Goal: Task Accomplishment & Management: Manage account settings

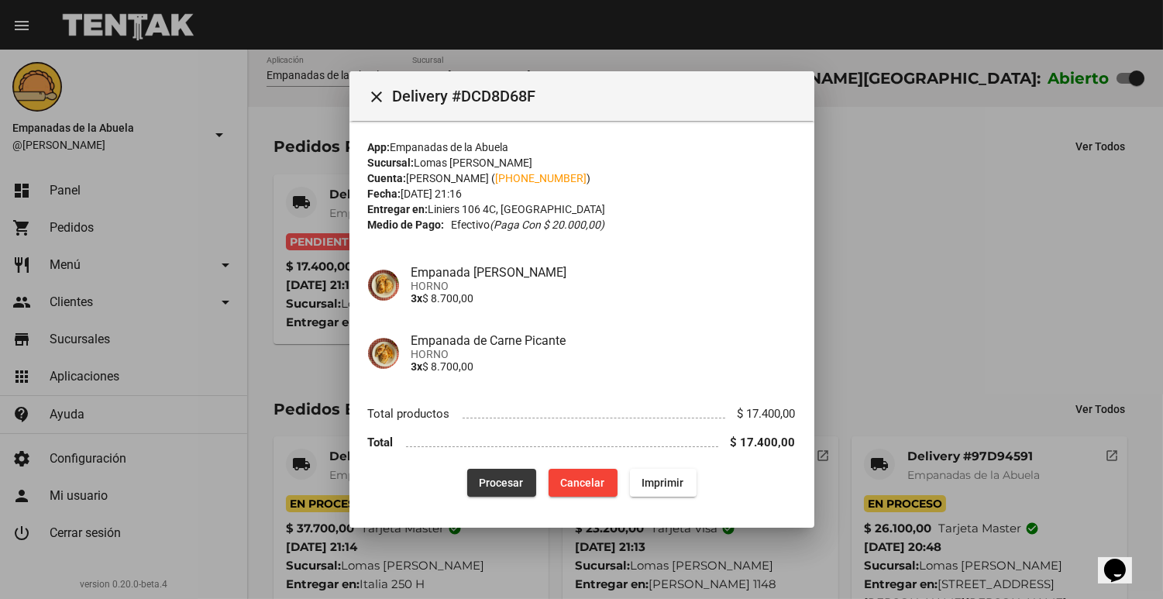
click at [486, 472] on button "Procesar" at bounding box center [501, 483] width 69 height 28
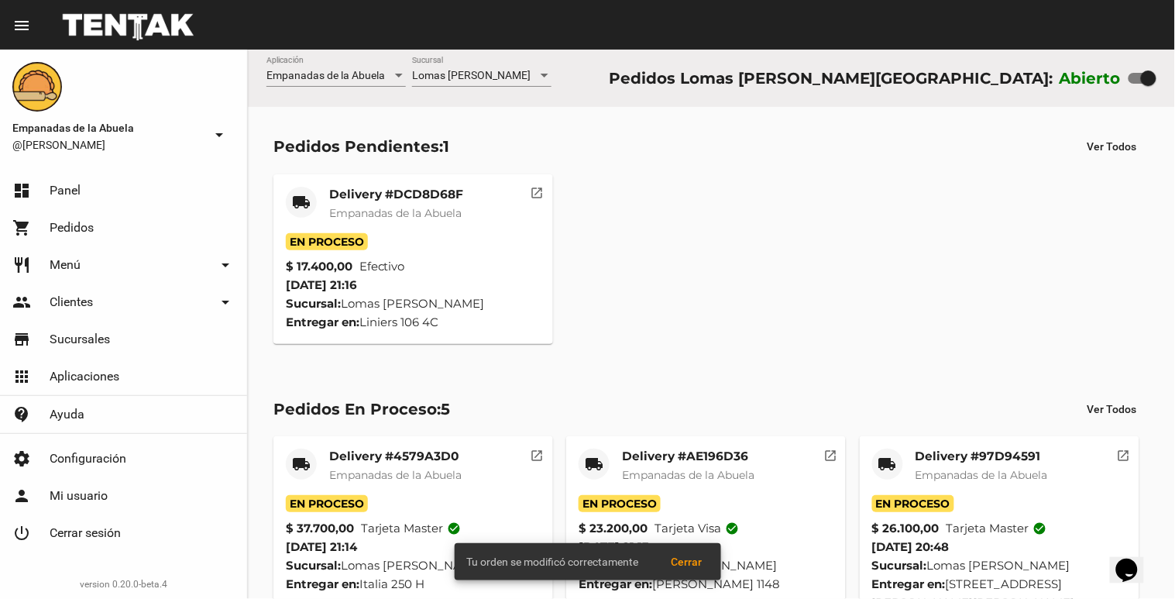
click at [336, 212] on span "Empanadas de la Abuela" at bounding box center [395, 213] width 132 height 14
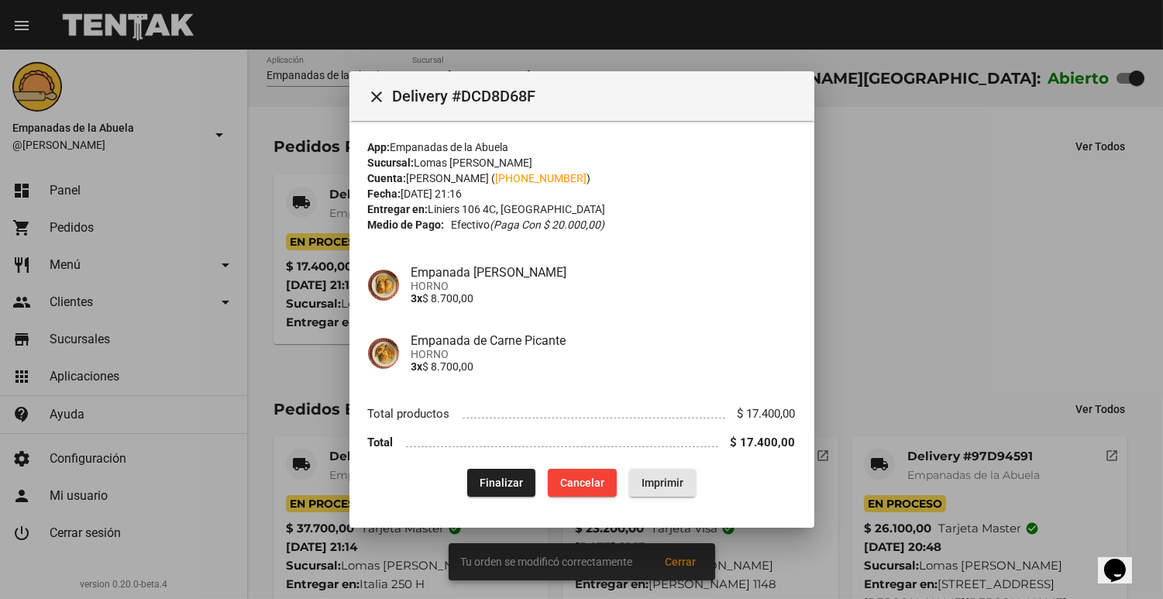
click at [675, 483] on span "Imprimir" at bounding box center [662, 482] width 42 height 12
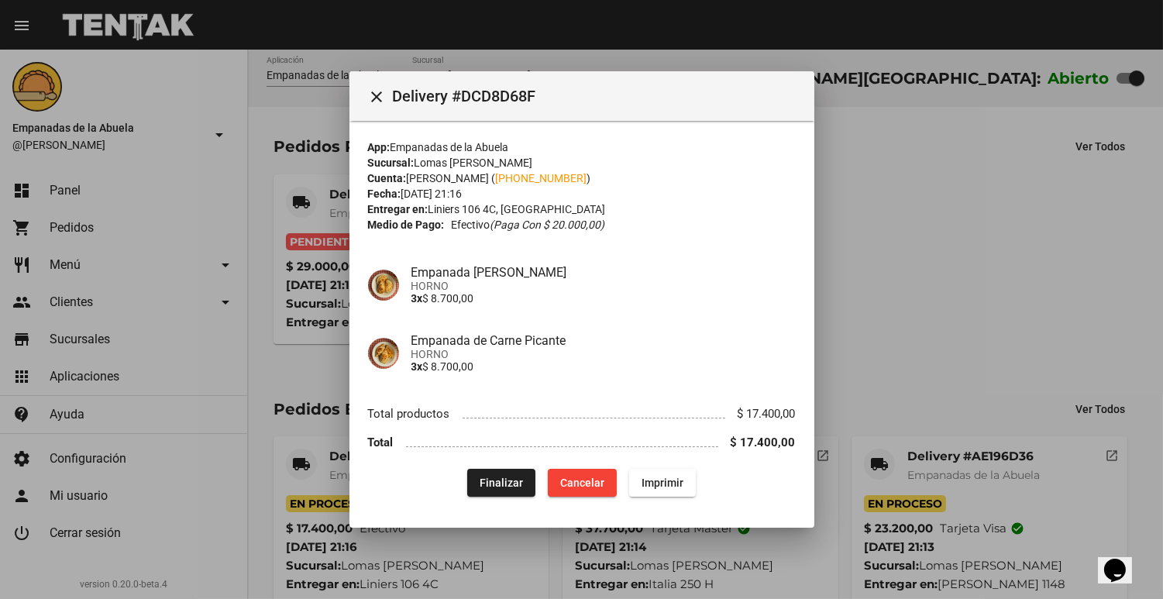
click at [996, 153] on div at bounding box center [581, 299] width 1163 height 599
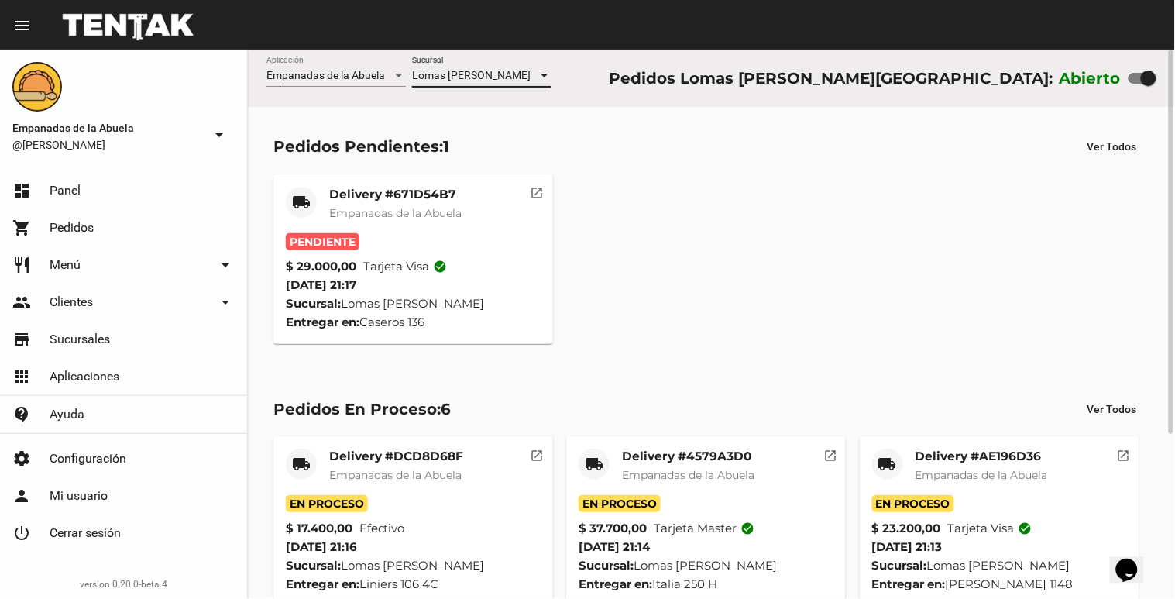
click at [468, 73] on span "Lomas [PERSON_NAME]" at bounding box center [471, 75] width 119 height 12
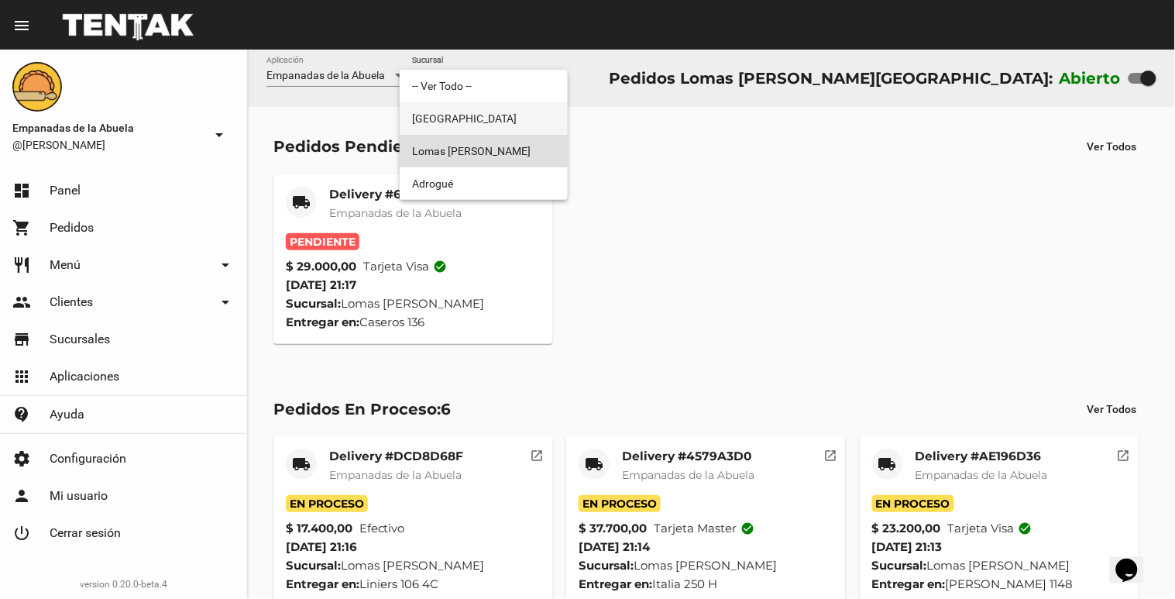
click at [442, 107] on span "[GEOGRAPHIC_DATA]" at bounding box center [483, 118] width 143 height 33
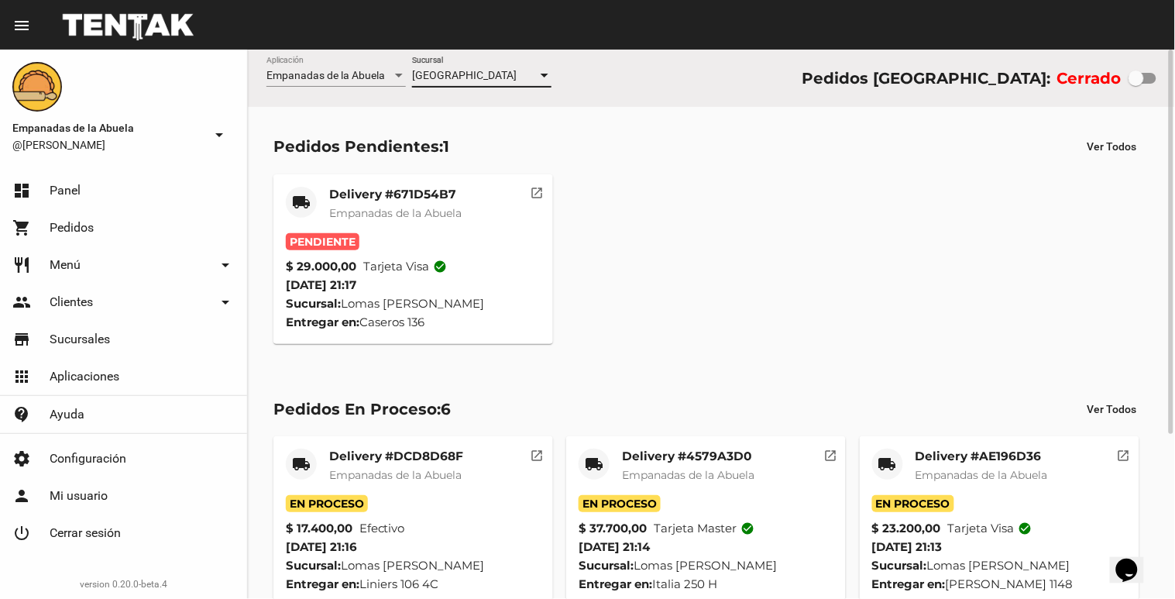
click at [460, 70] on span "[GEOGRAPHIC_DATA]" at bounding box center [464, 75] width 105 height 12
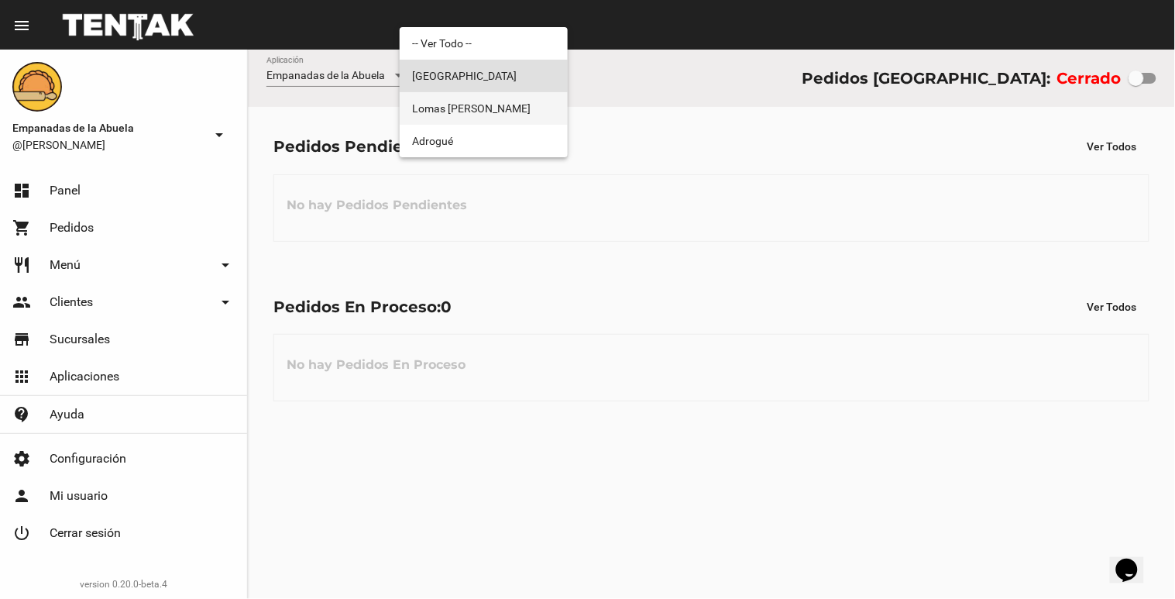
click at [460, 106] on span "Lomas [PERSON_NAME]" at bounding box center [483, 108] width 143 height 33
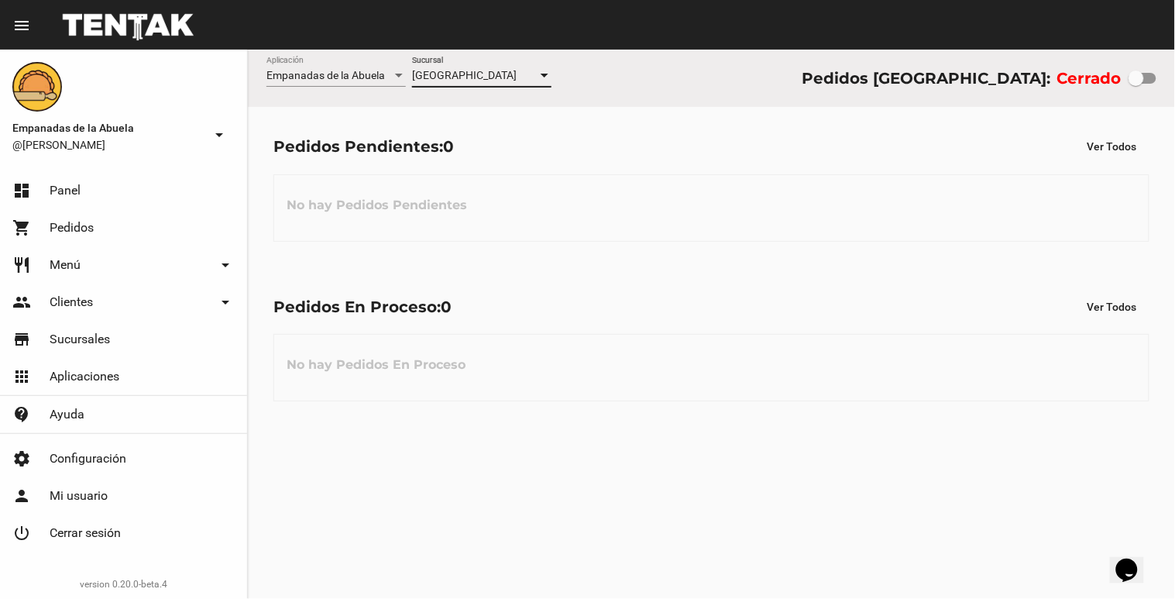
checkbox input "true"
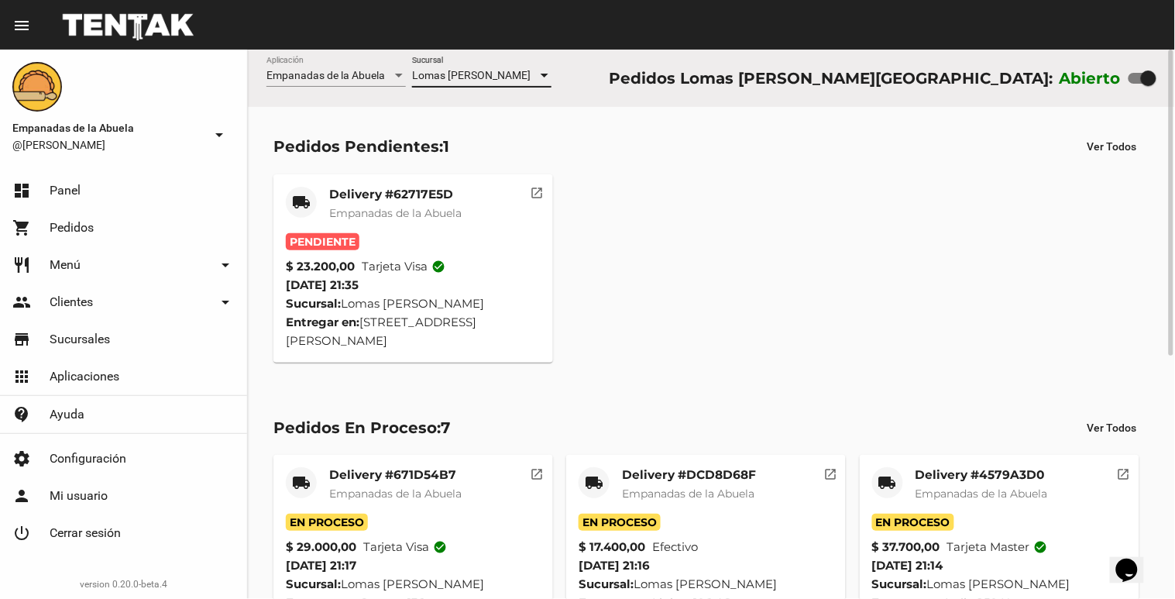
click at [376, 210] on span "Empanadas de la Abuela" at bounding box center [395, 213] width 132 height 14
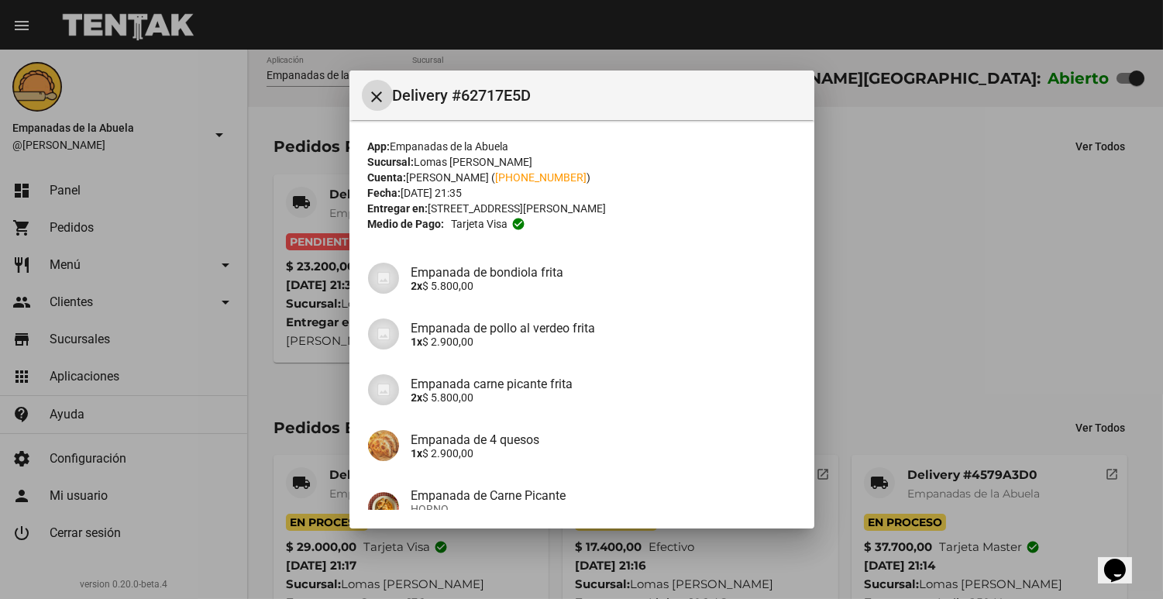
scroll to position [222, 0]
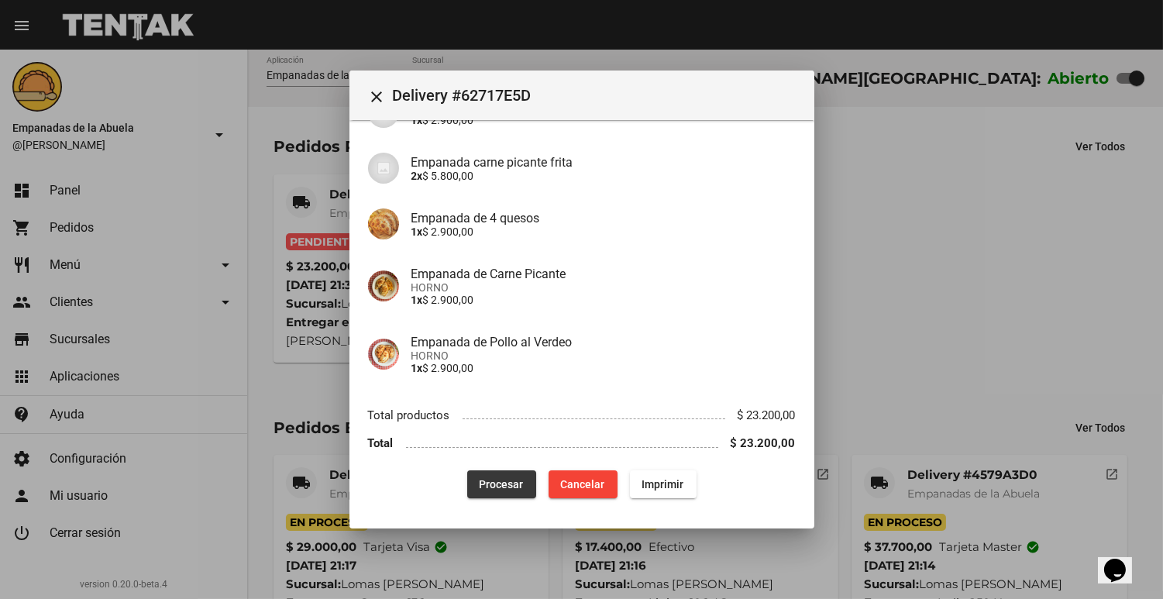
click at [479, 479] on span "Procesar" at bounding box center [501, 484] width 44 height 12
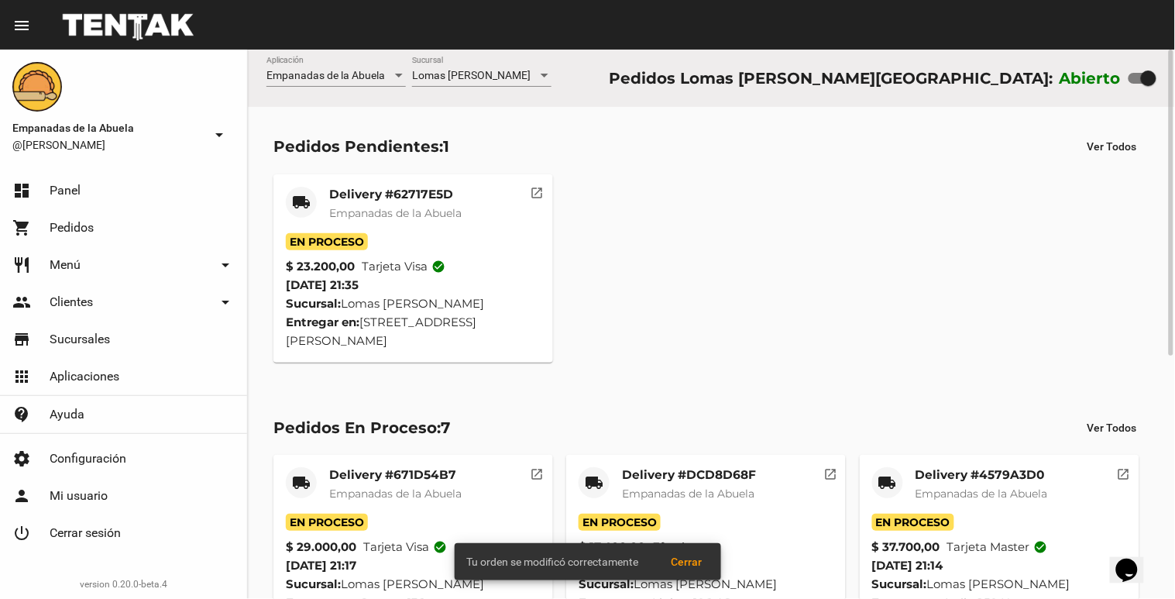
click at [318, 198] on mat-card-header "local_shipping Delivery #62717E5D Empanadas de [GEOGRAPHIC_DATA]" at bounding box center [413, 210] width 255 height 46
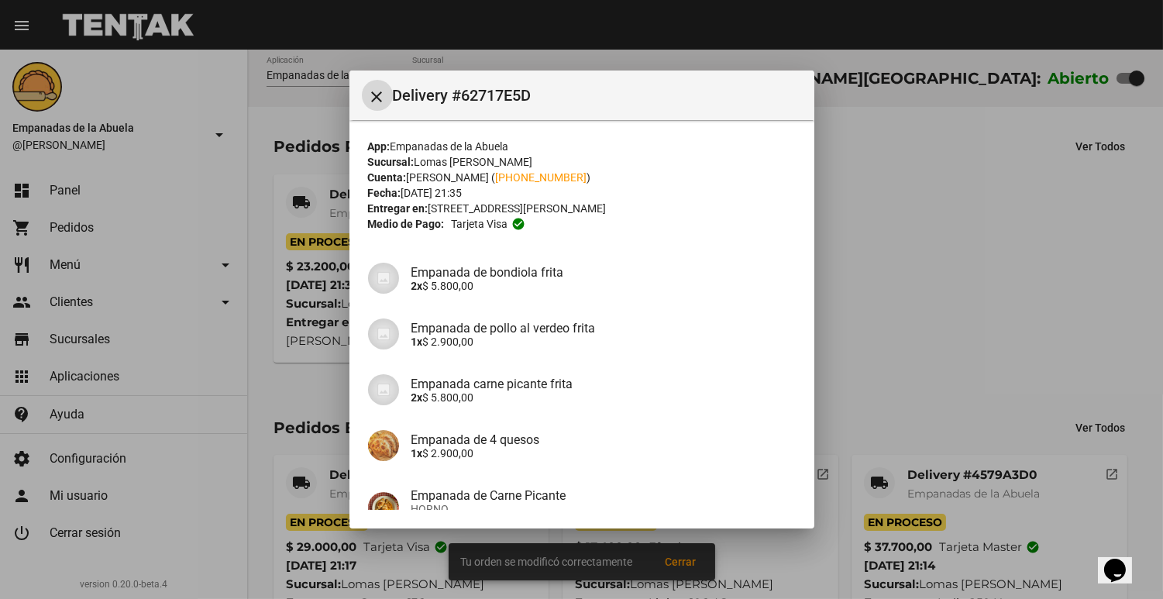
scroll to position [222, 0]
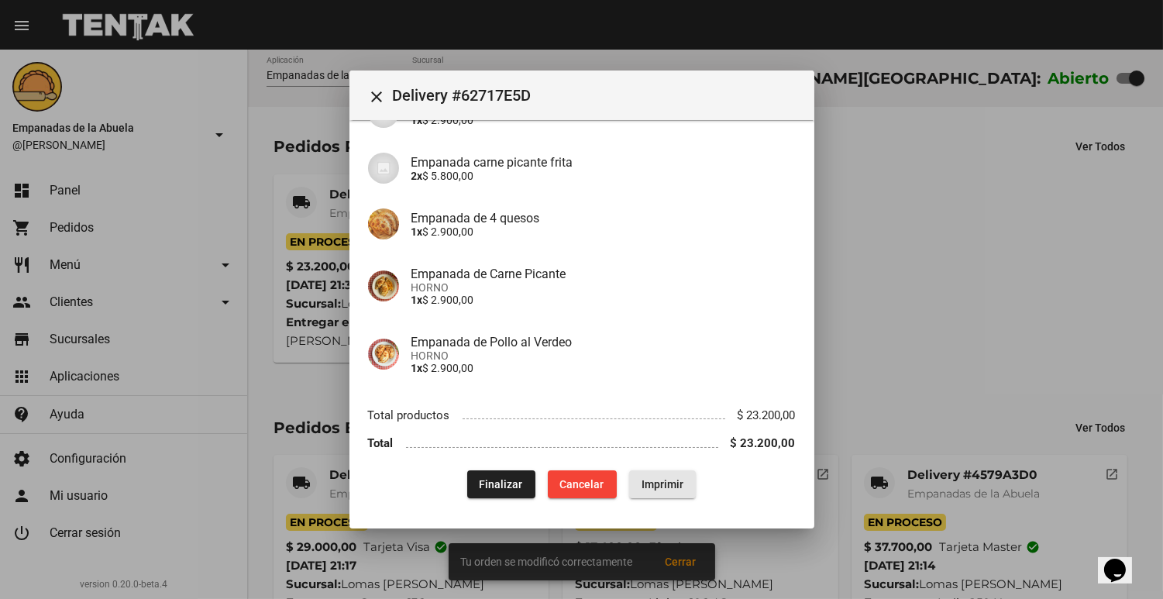
click at [675, 479] on span "Imprimir" at bounding box center [662, 484] width 42 height 12
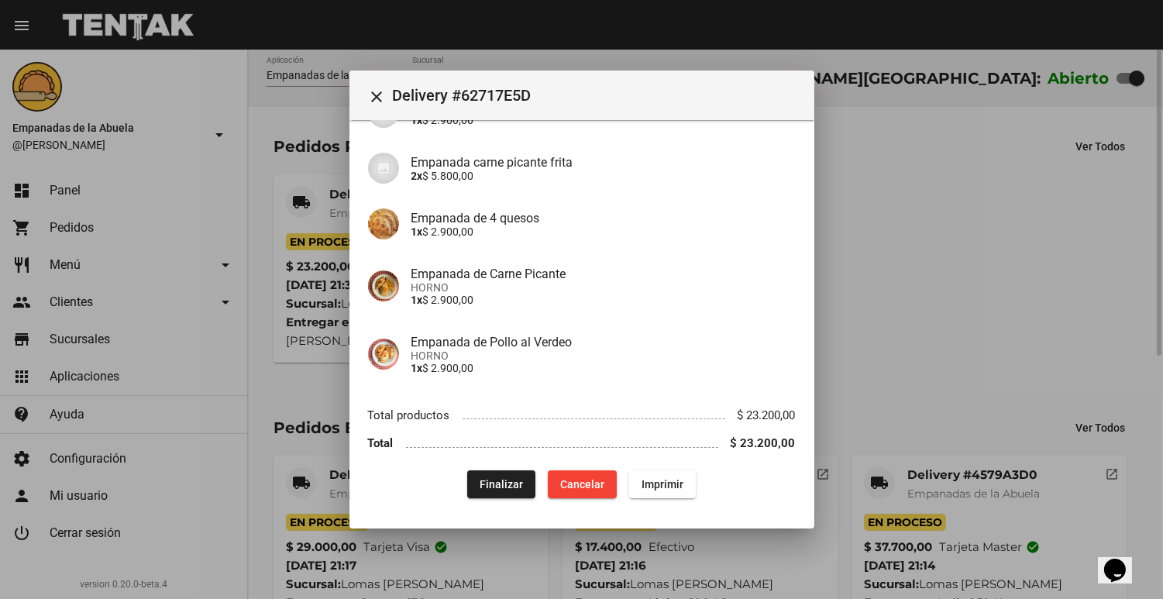
drag, startPoint x: 926, startPoint y: 246, endPoint x: 935, endPoint y: 251, distance: 10.8
click at [935, 251] on div at bounding box center [581, 299] width 1163 height 599
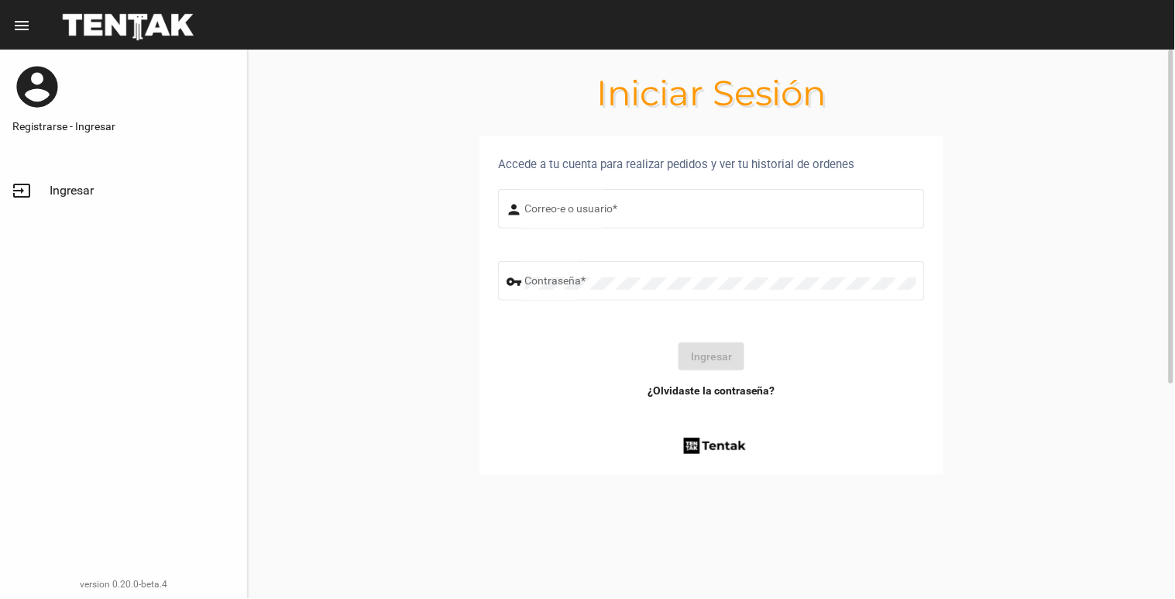
type input "[EMAIL_ADDRESS][DOMAIN_NAME]"
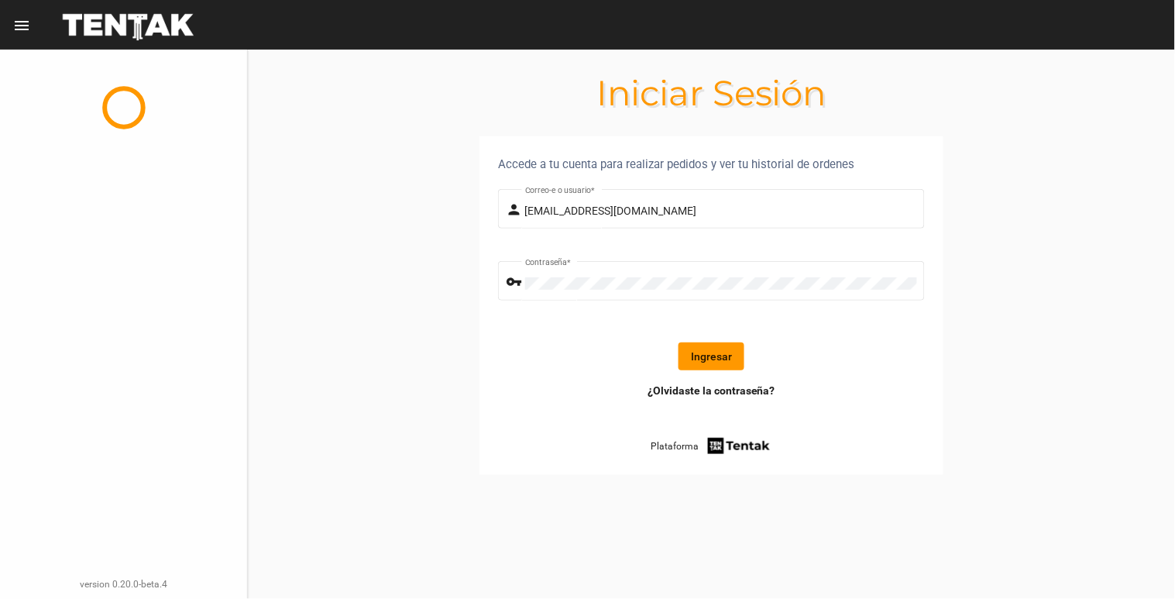
click at [682, 364] on button "Ingresar" at bounding box center [712, 356] width 66 height 28
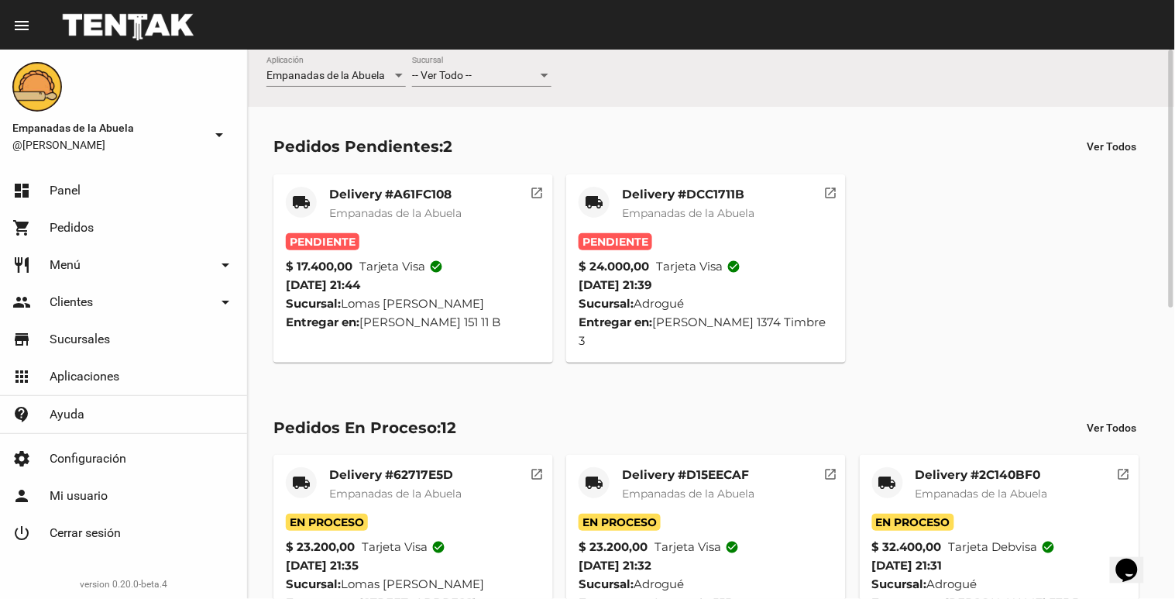
click at [509, 60] on div "-- Ver Todo -- Sucursal" at bounding box center [481, 72] width 139 height 30
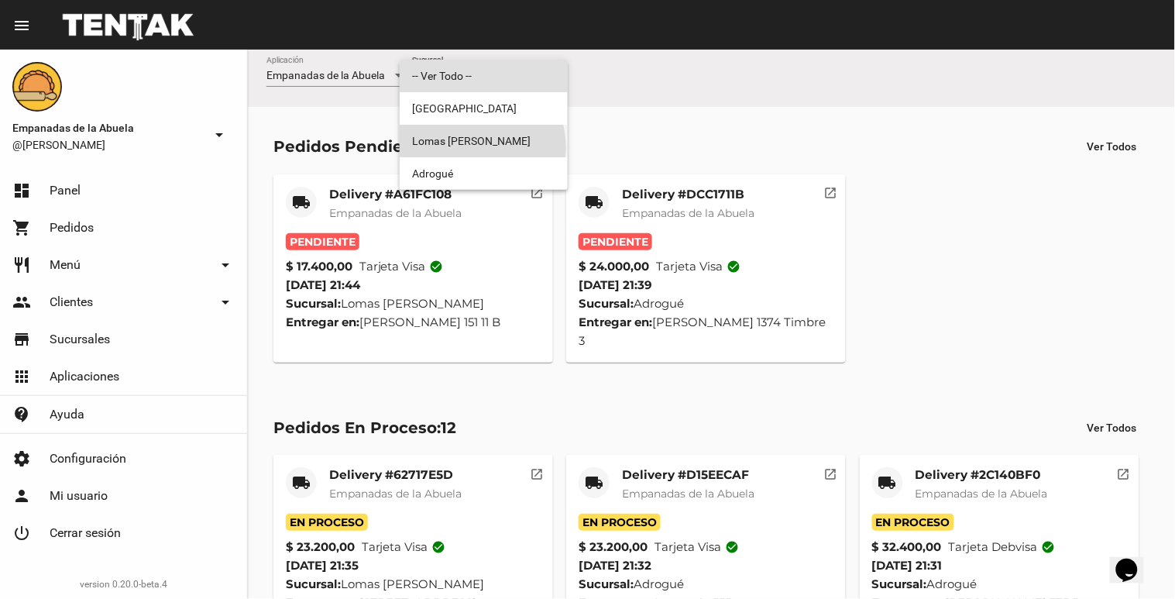
click at [470, 147] on span "Lomas [PERSON_NAME]" at bounding box center [483, 141] width 143 height 33
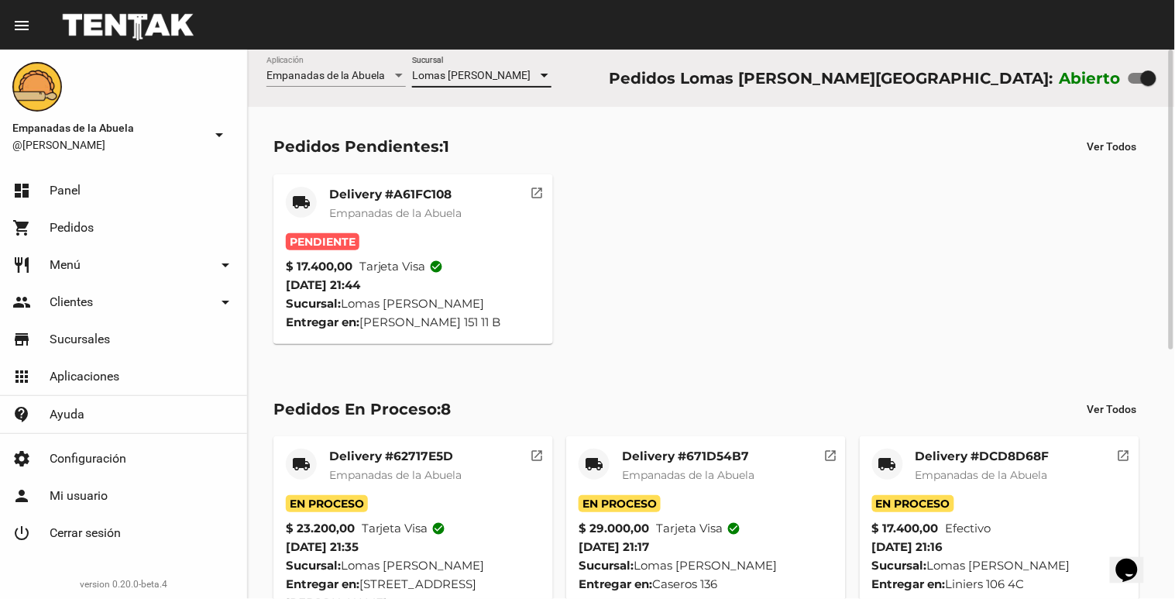
click at [450, 201] on mat-card-title "Delivery #A61FC108" at bounding box center [395, 194] width 132 height 15
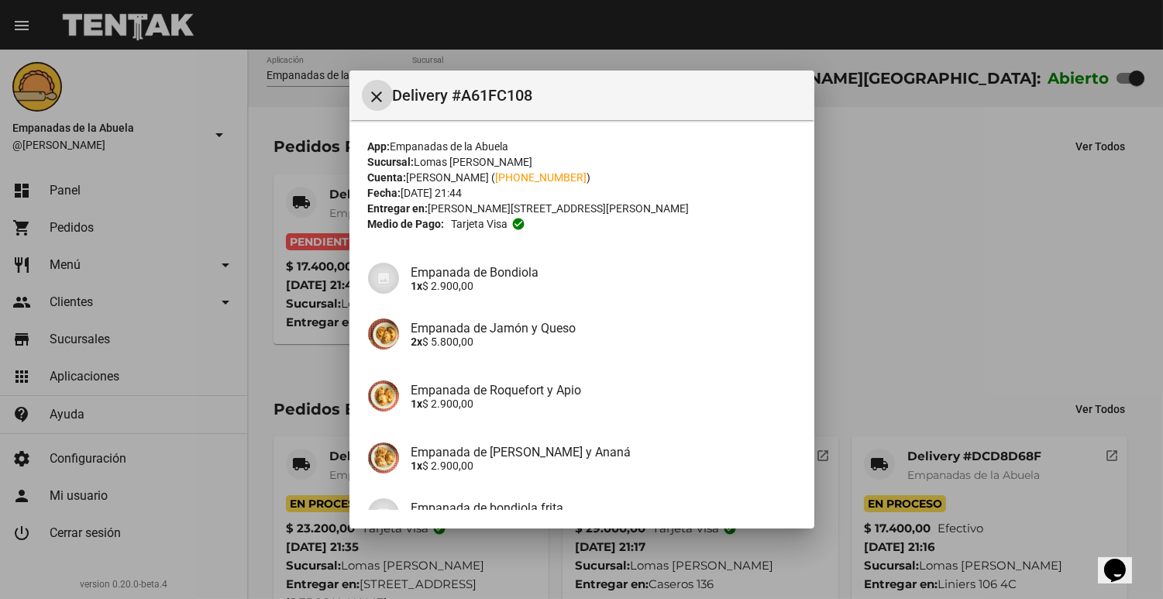
scroll to position [153, 0]
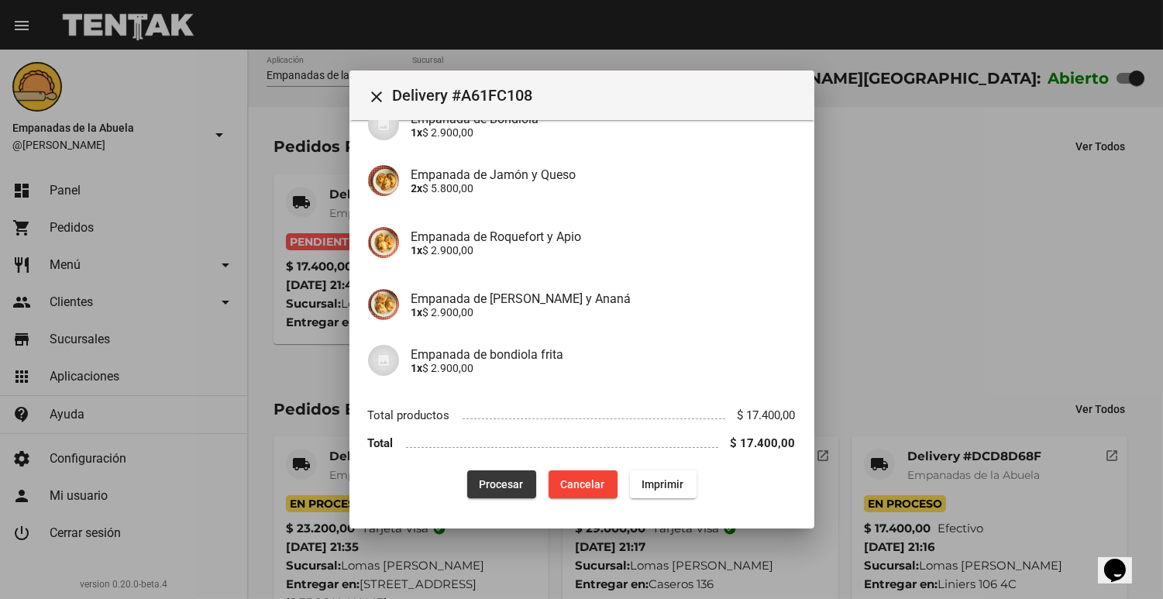
click at [497, 478] on span "Procesar" at bounding box center [501, 484] width 44 height 12
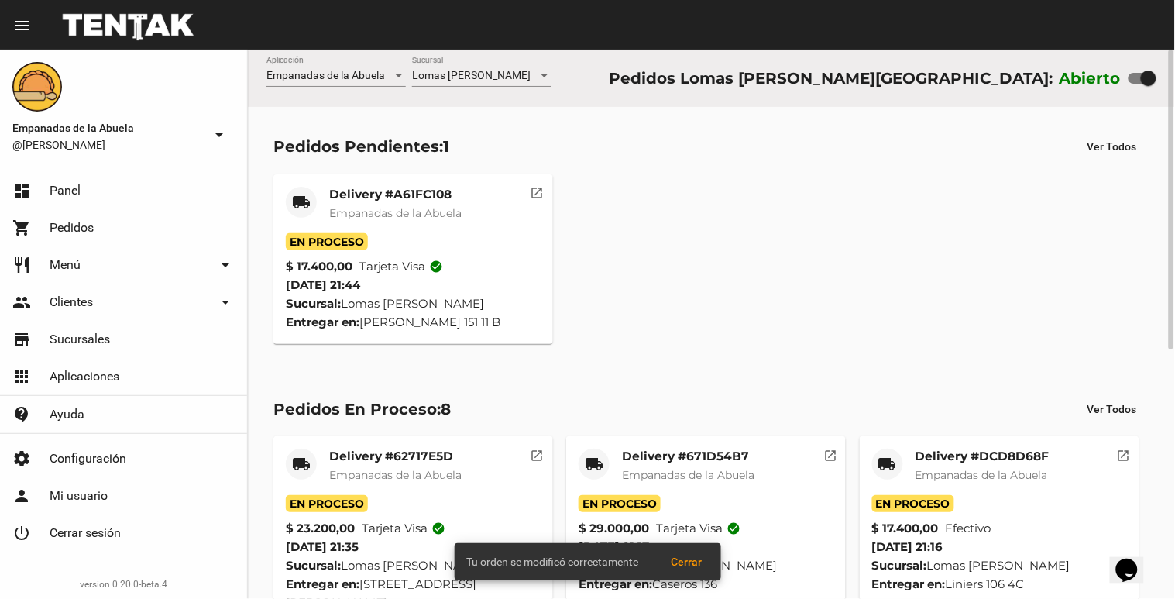
click at [308, 198] on mat-icon "local_shipping" at bounding box center [301, 202] width 19 height 19
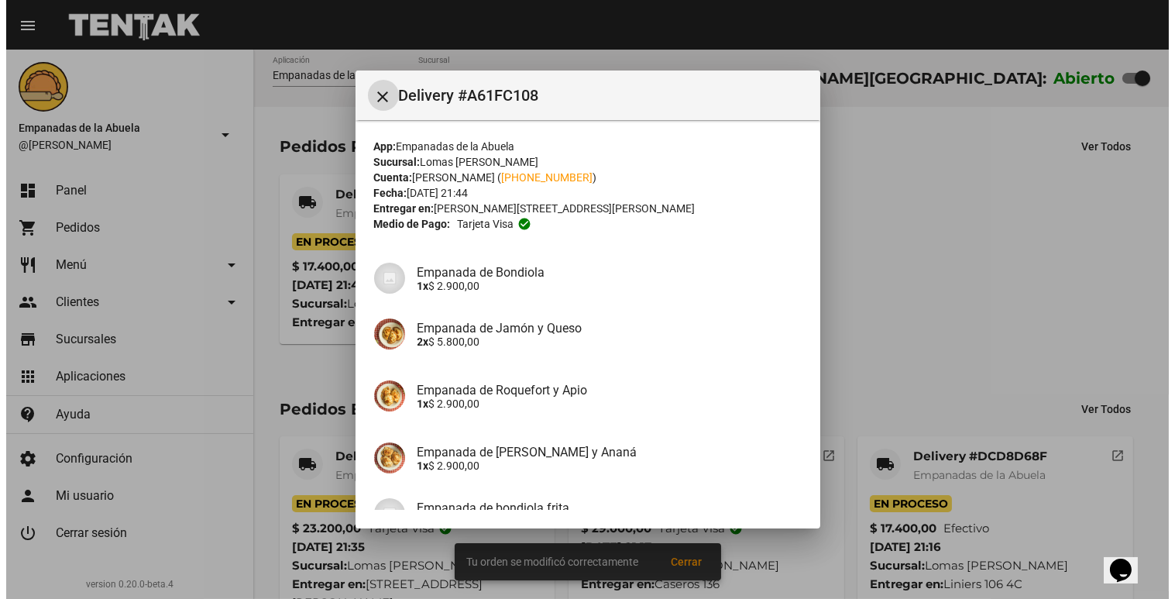
scroll to position [153, 0]
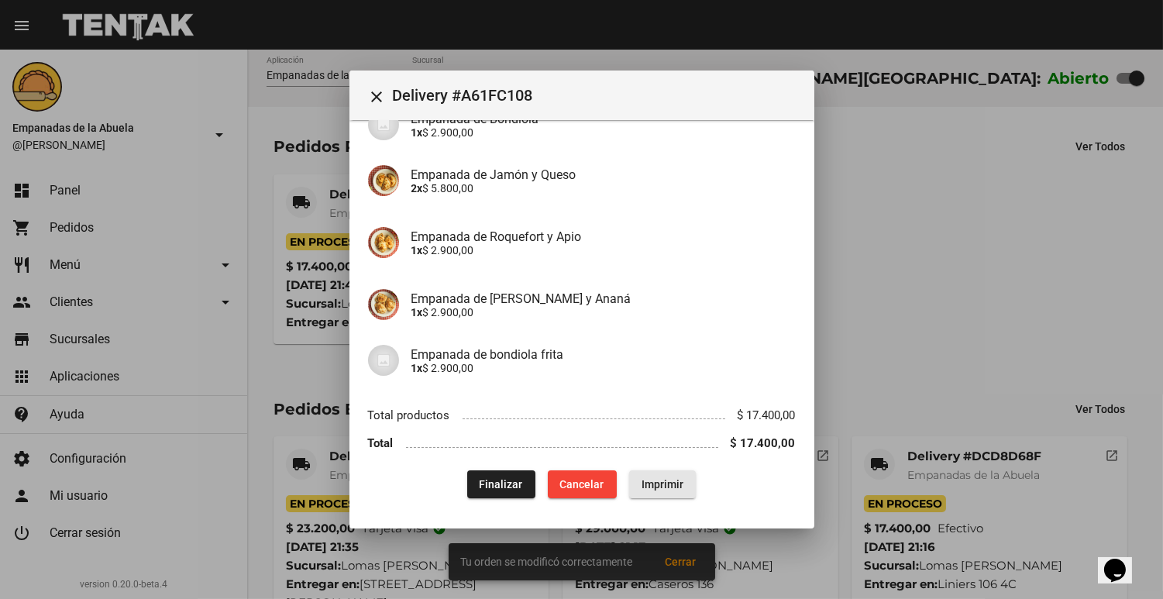
click at [670, 490] on button "Imprimir" at bounding box center [662, 484] width 67 height 28
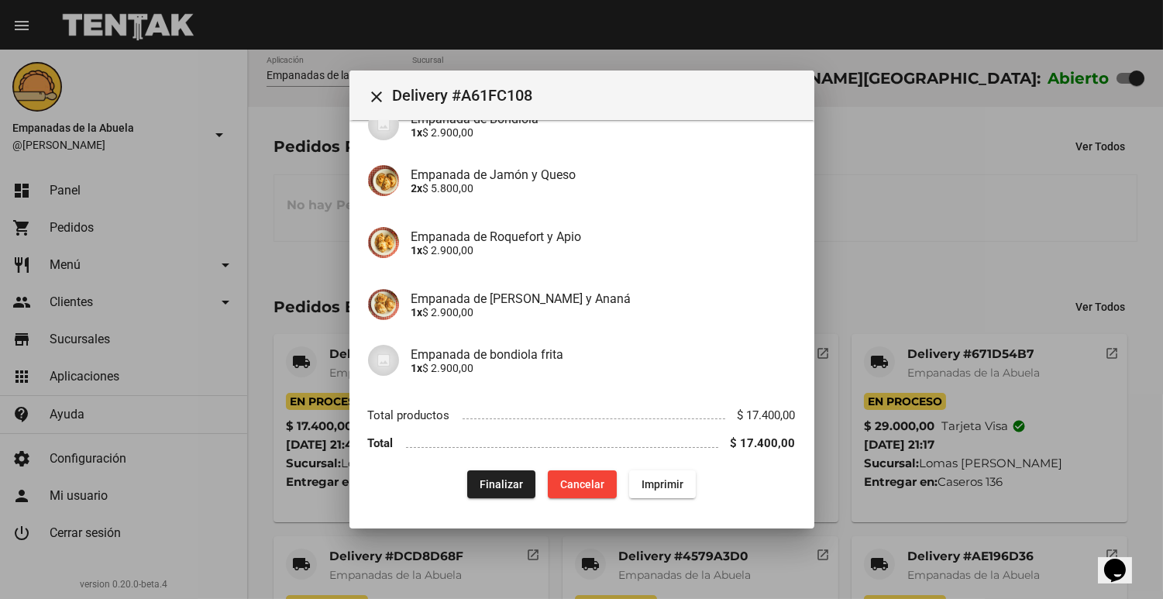
click at [1109, 362] on div at bounding box center [581, 299] width 1163 height 599
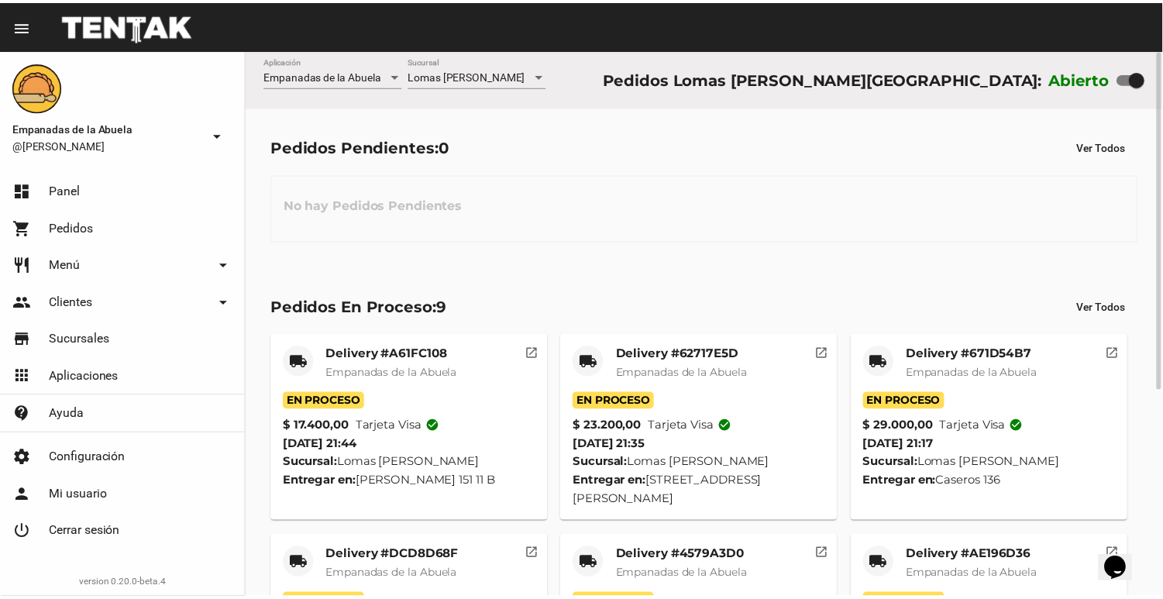
scroll to position [334, 0]
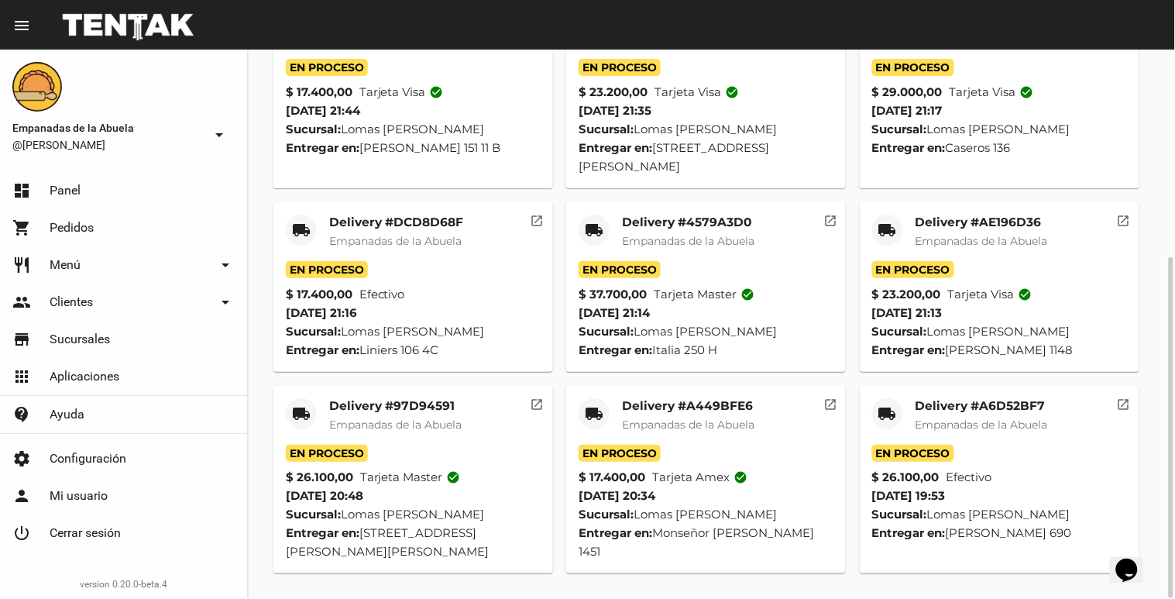
click at [953, 404] on mat-card-title "Delivery #A6D52BF7" at bounding box center [982, 405] width 132 height 15
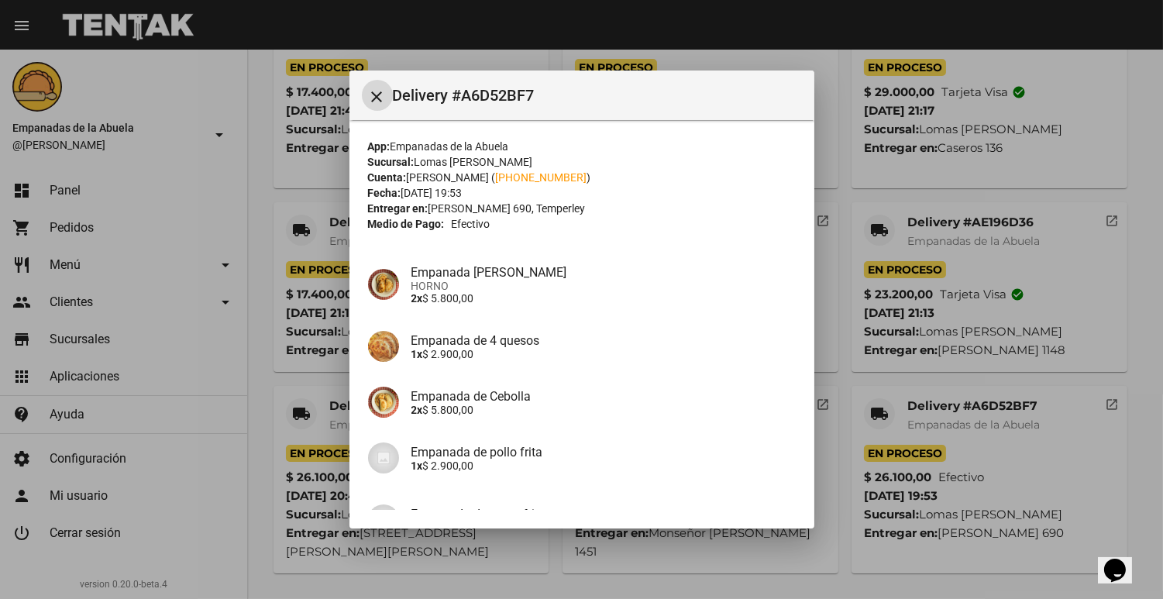
scroll to position [222, 0]
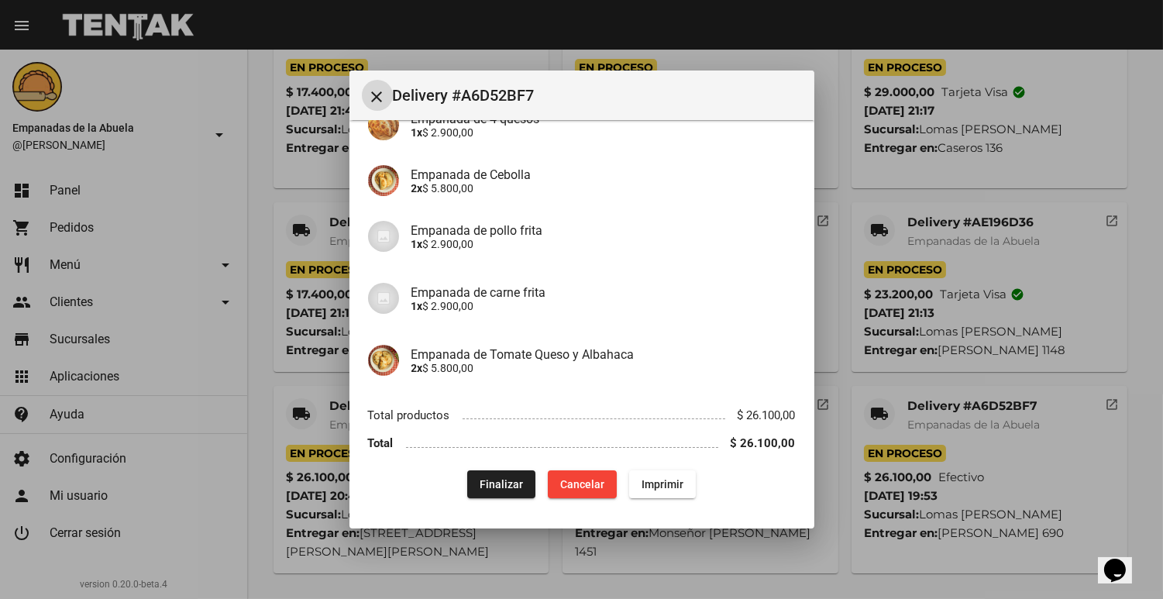
click at [493, 478] on span "Finalizar" at bounding box center [500, 484] width 43 height 12
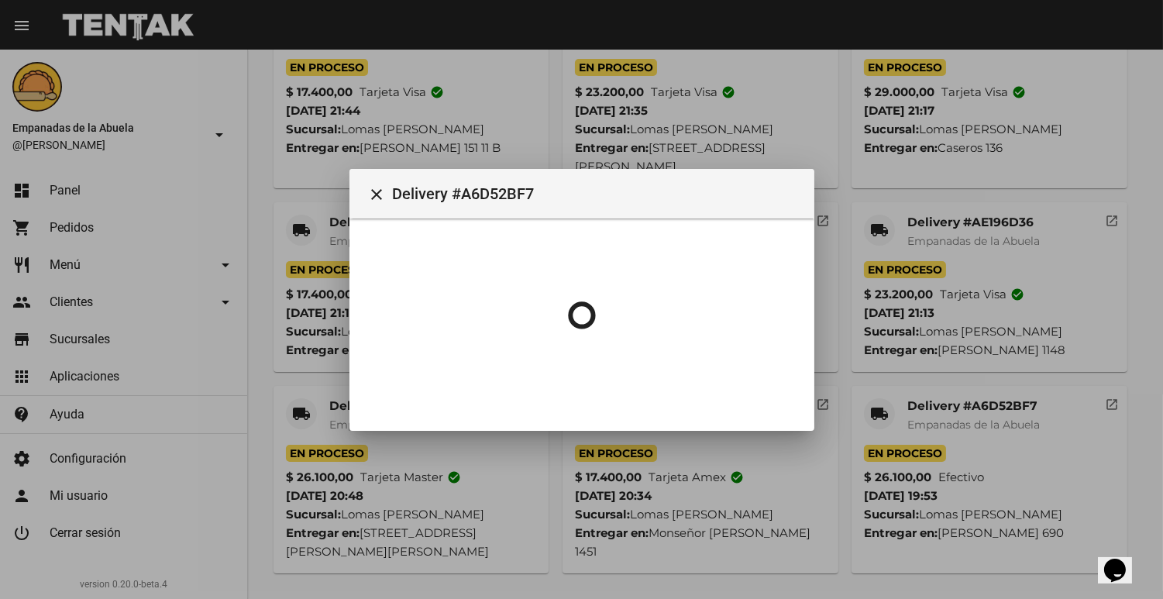
scroll to position [0, 0]
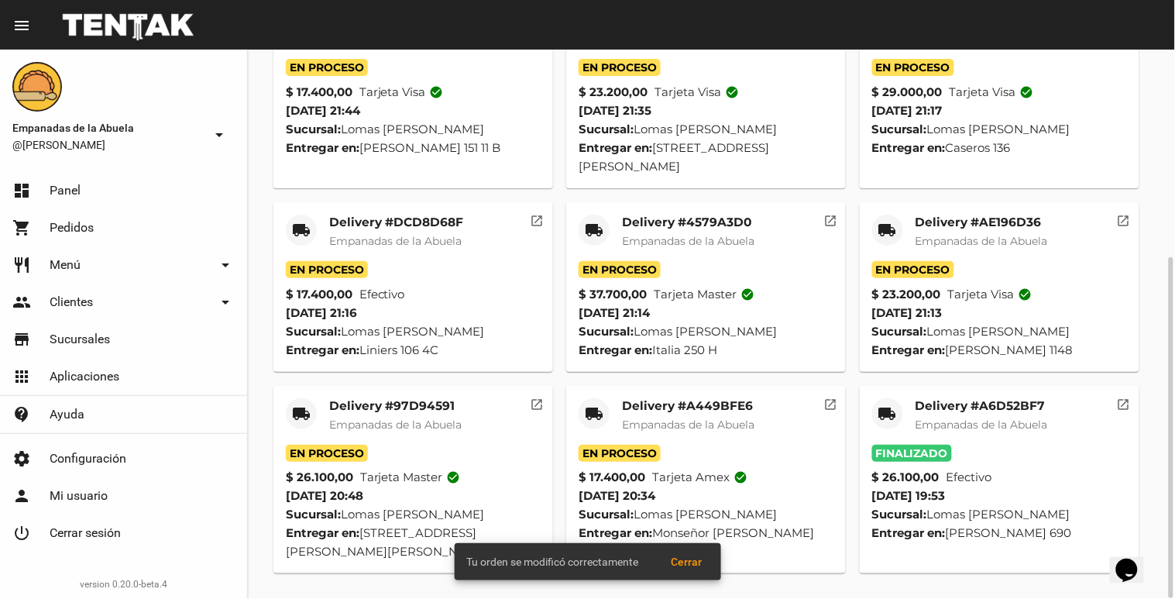
click at [677, 417] on span "Empanadas de la Abuela" at bounding box center [688, 424] width 132 height 14
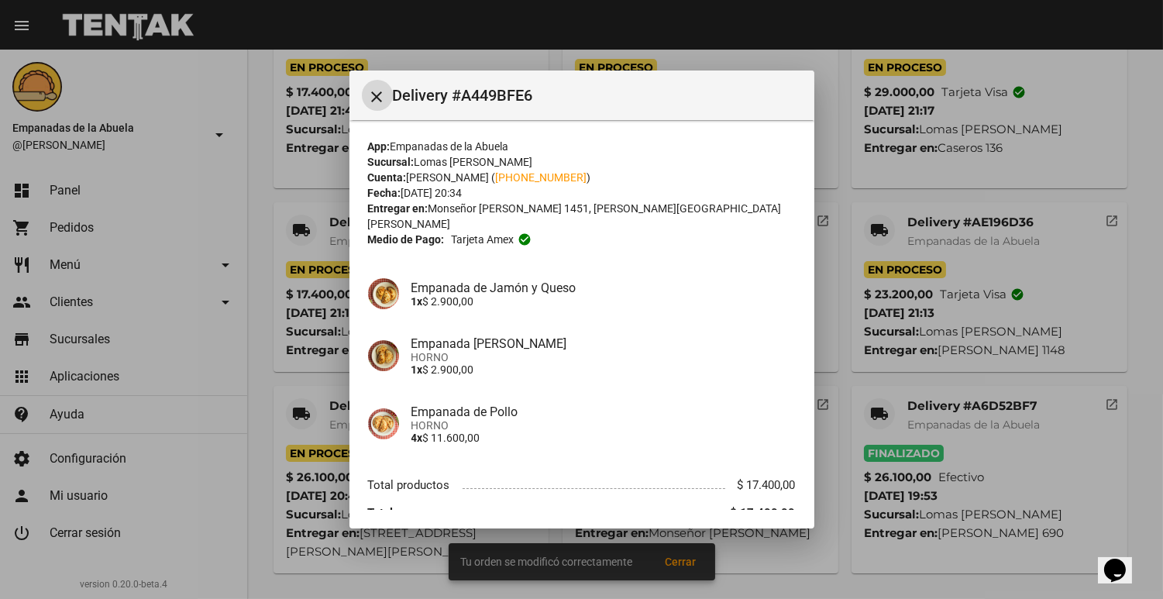
scroll to position [55, 0]
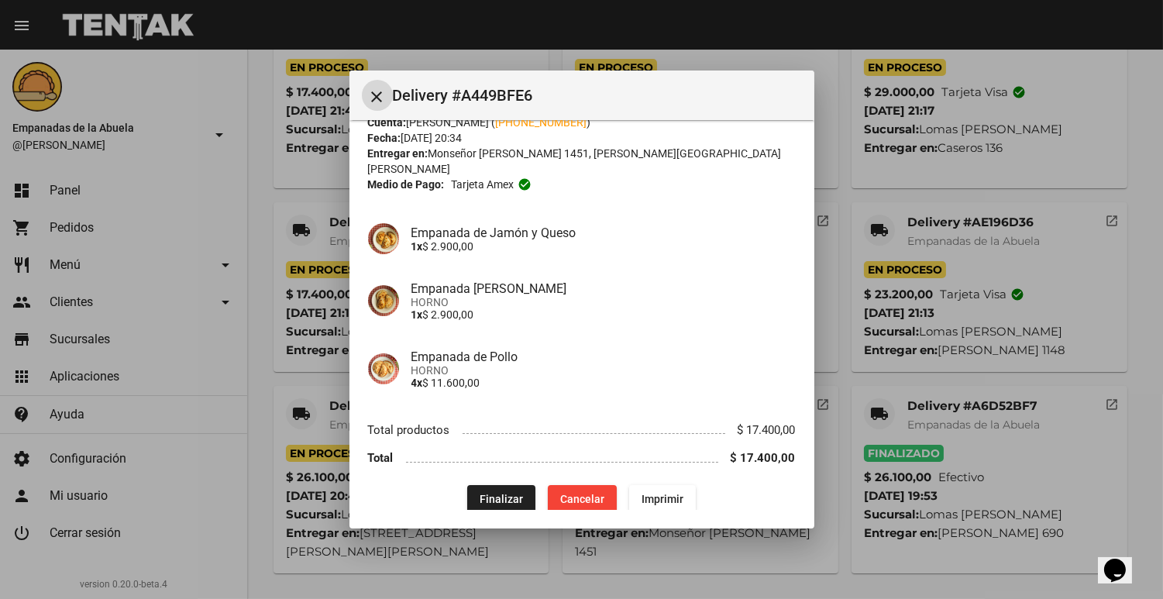
click at [496, 493] on span "Finalizar" at bounding box center [500, 499] width 43 height 12
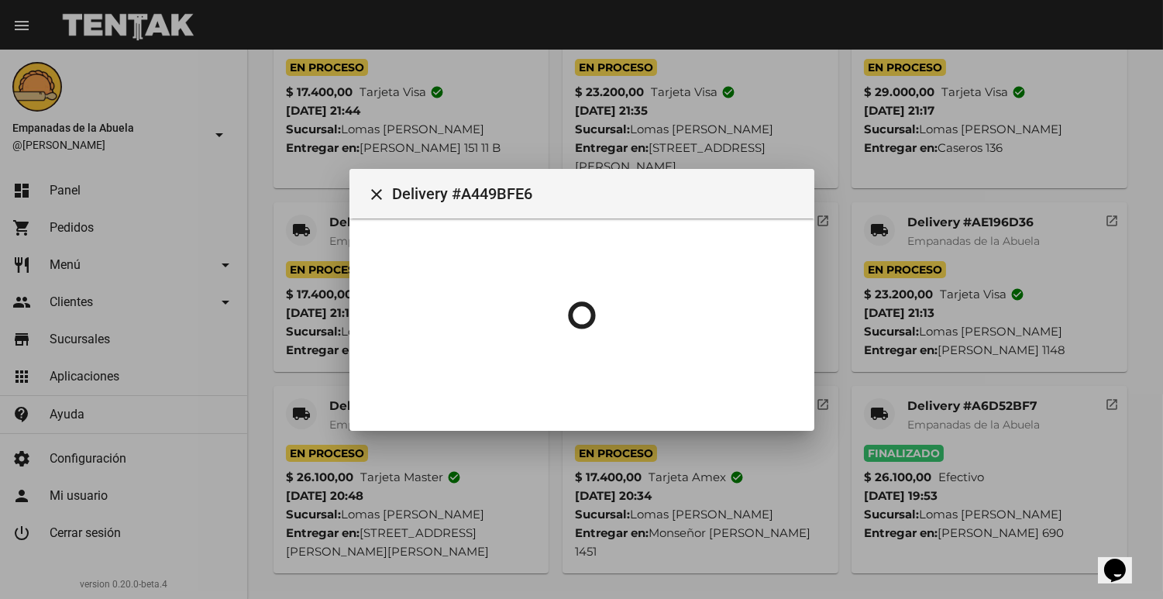
scroll to position [0, 0]
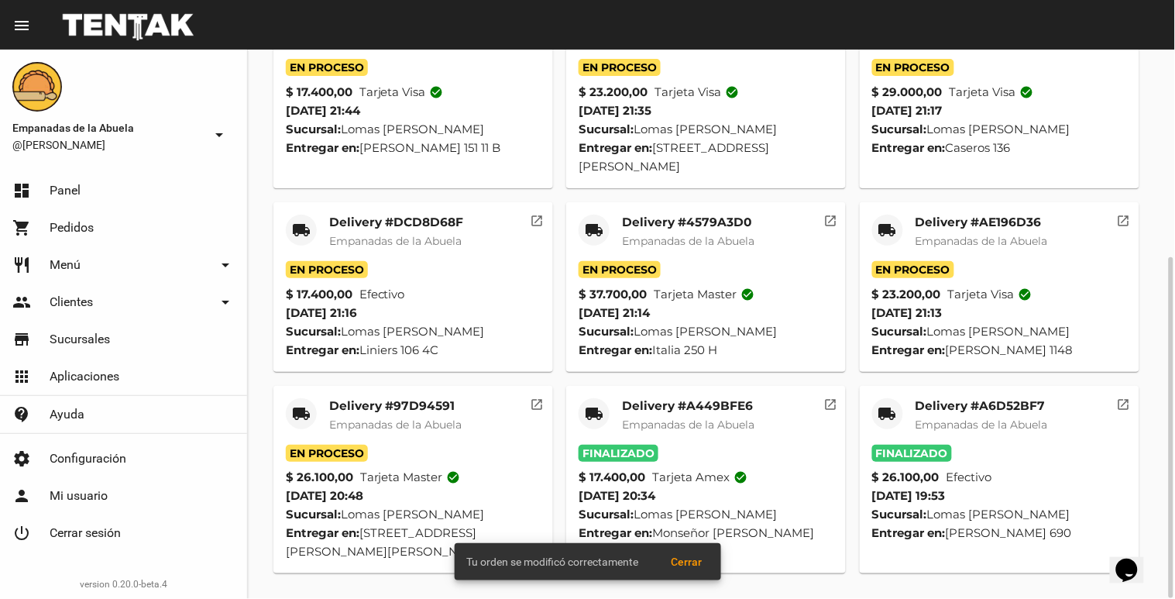
click at [377, 428] on span "Empanadas de la Abuela" at bounding box center [395, 424] width 132 height 14
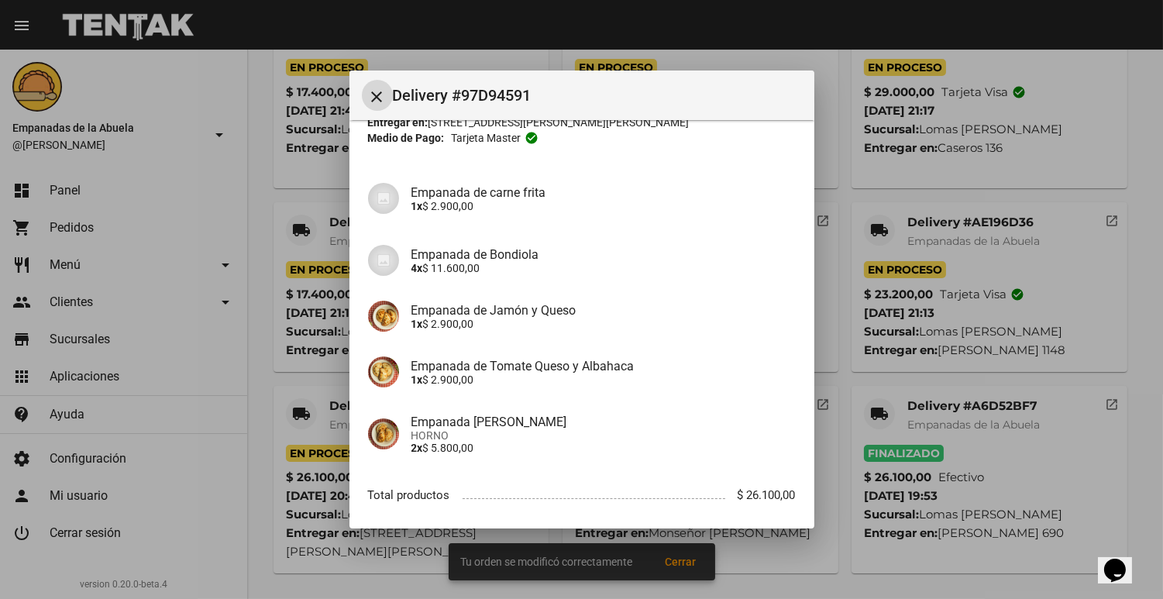
scroll to position [167, 0]
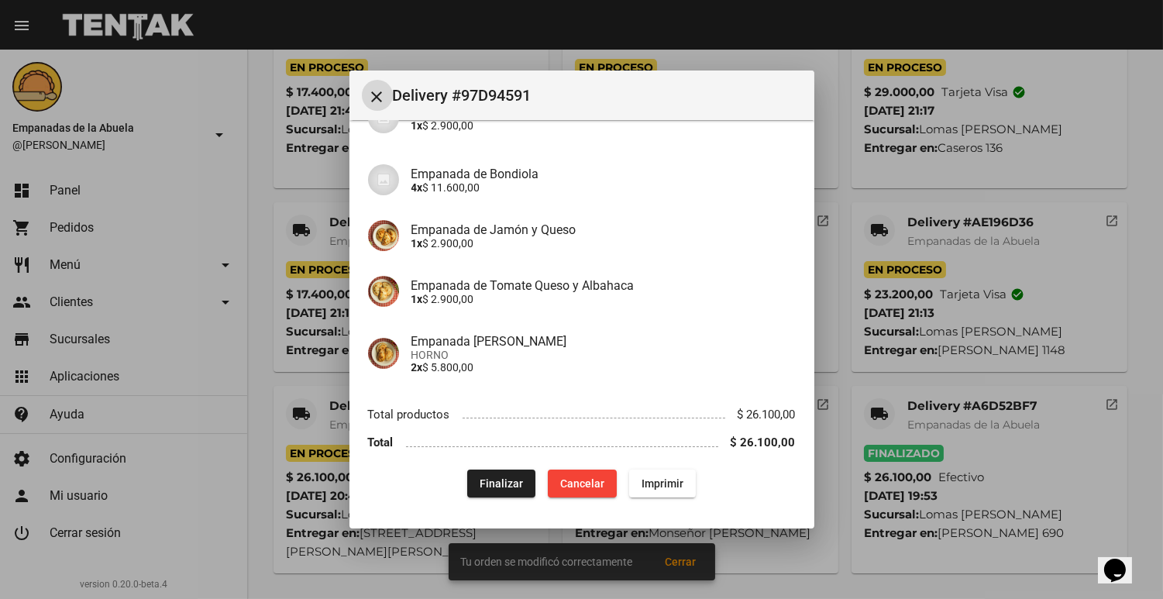
click at [509, 482] on span "Finalizar" at bounding box center [500, 483] width 43 height 12
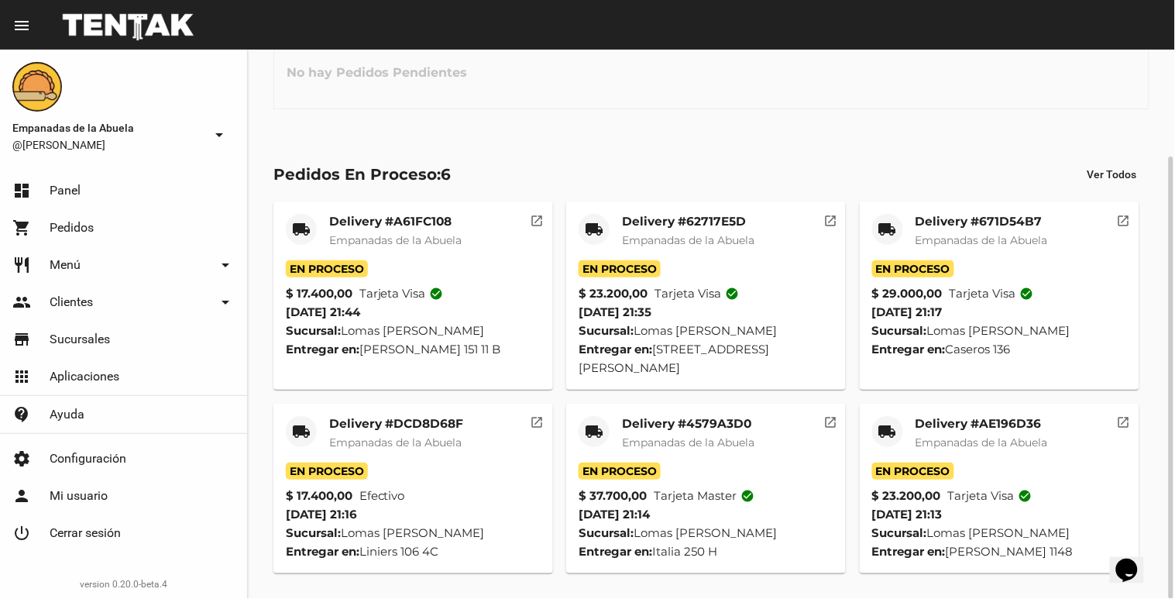
scroll to position [132, 0]
